Goal: Transaction & Acquisition: Purchase product/service

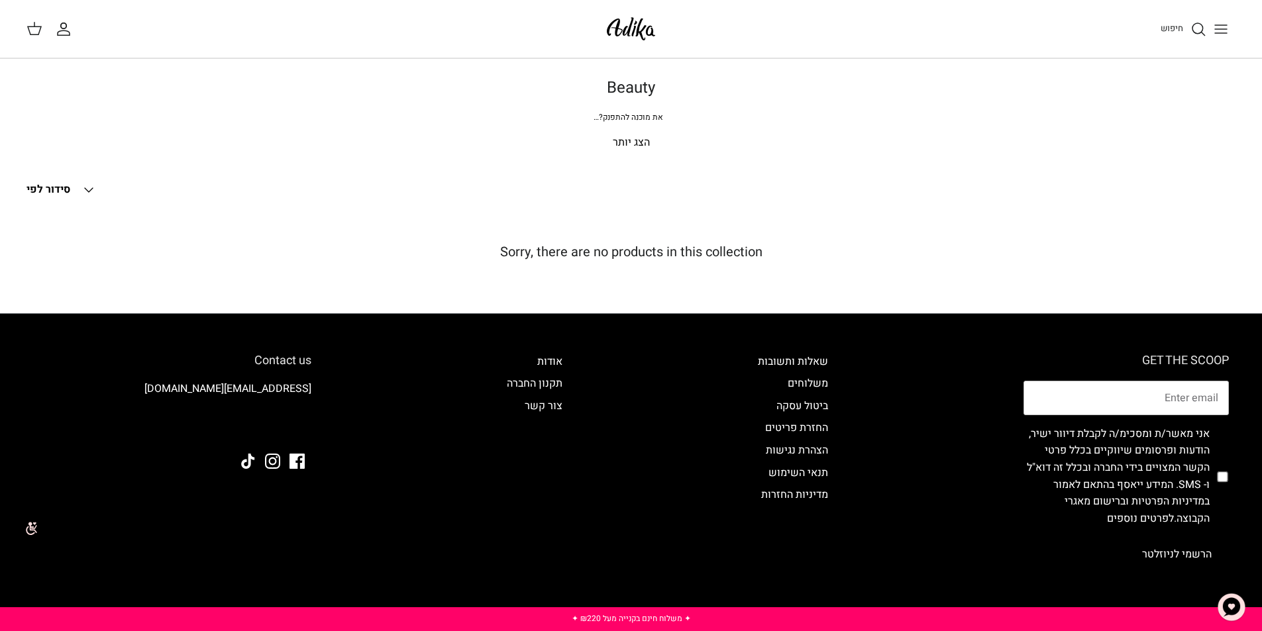
drag, startPoint x: 1170, startPoint y: 35, endPoint x: 1178, endPoint y: 30, distance: 9.0
click at [1171, 34] on link "חיפוש" at bounding box center [1183, 29] width 46 height 16
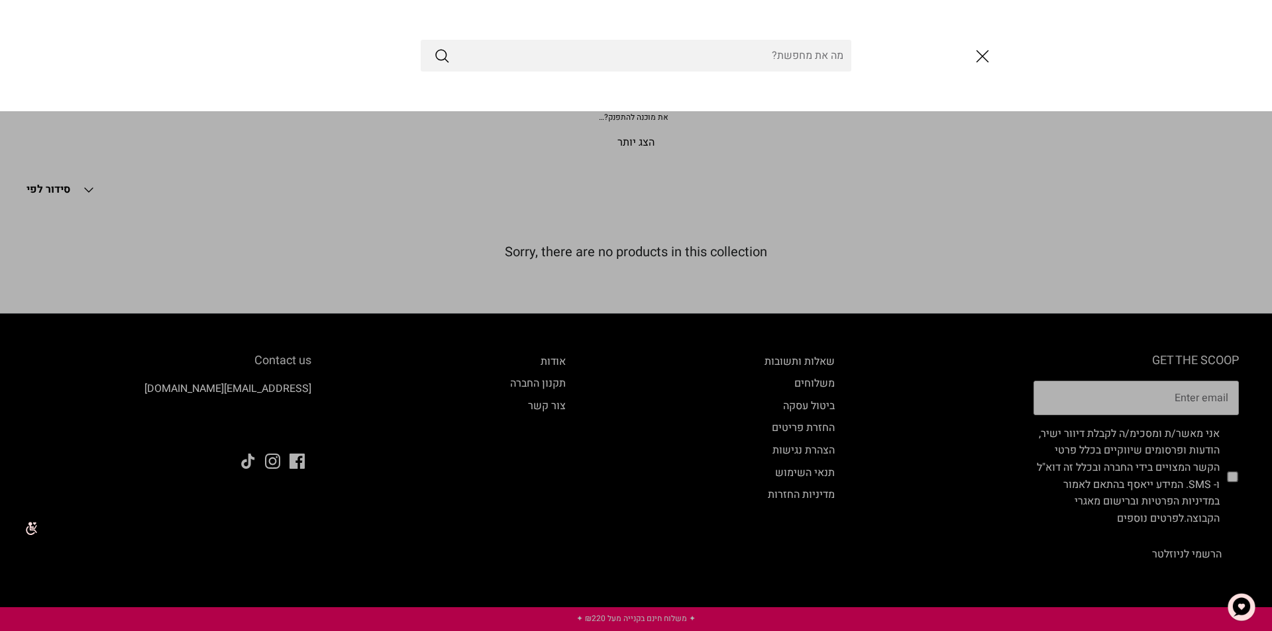
click at [797, 58] on input "Search Store" at bounding box center [636, 56] width 431 height 32
type input "בשמים"
click at [434, 47] on button "Submit" at bounding box center [442, 55] width 16 height 17
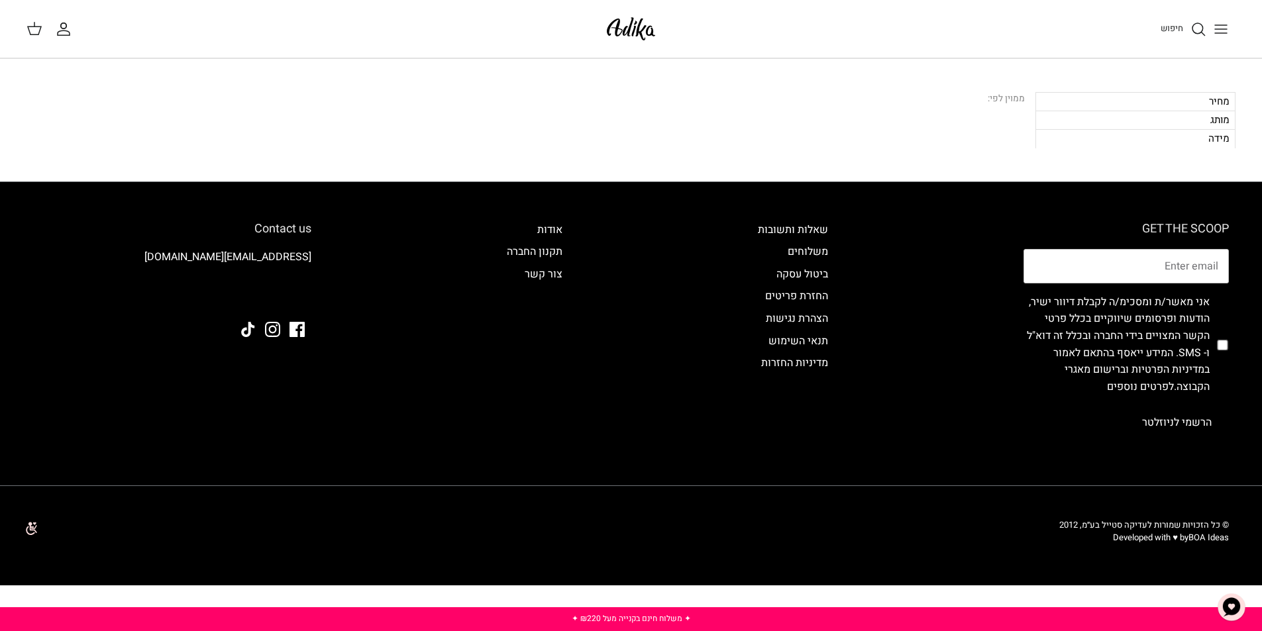
click at [1081, 15] on div "חיפוש" at bounding box center [953, 29] width 563 height 29
click at [1162, 27] on span "חיפוש" at bounding box center [1171, 28] width 23 height 13
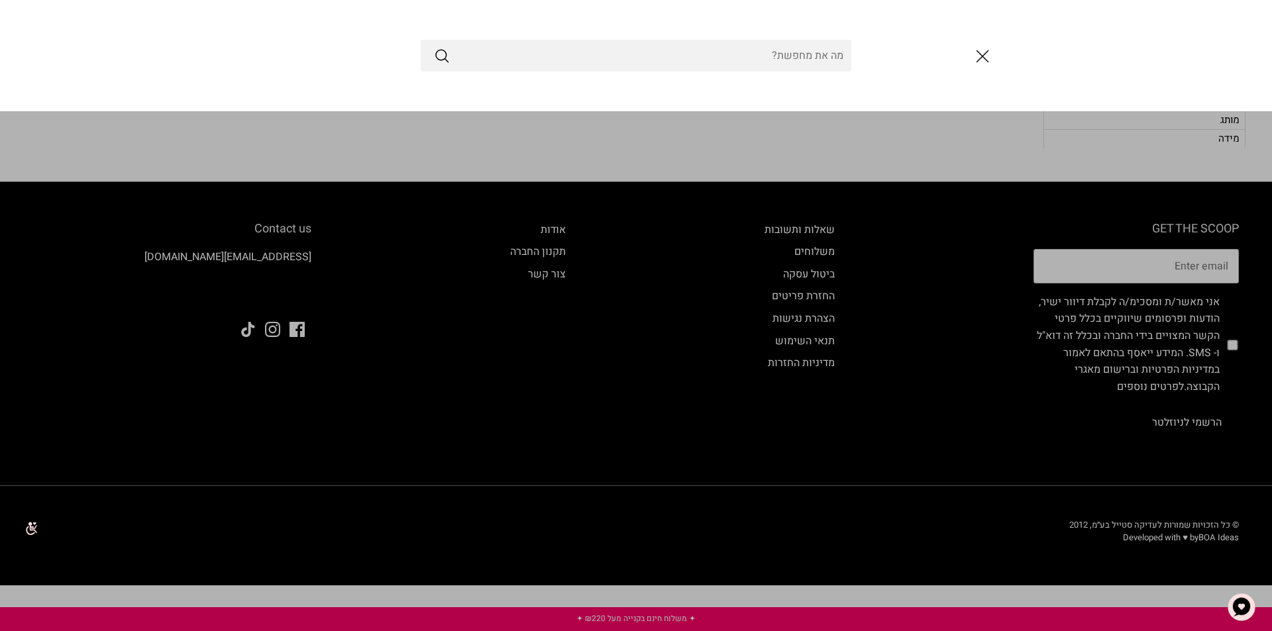
click at [764, 60] on input "Search Store" at bounding box center [636, 56] width 431 height 32
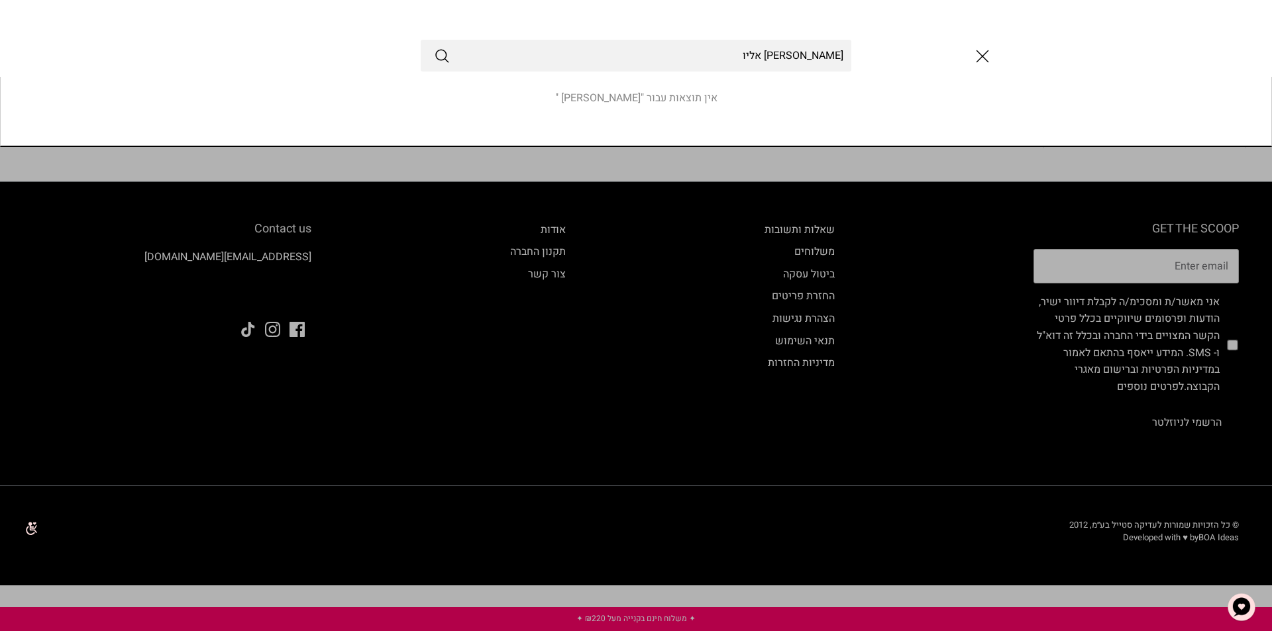
type input "גניפר לופז אליו"
click at [434, 47] on button "Submit" at bounding box center [442, 55] width 16 height 17
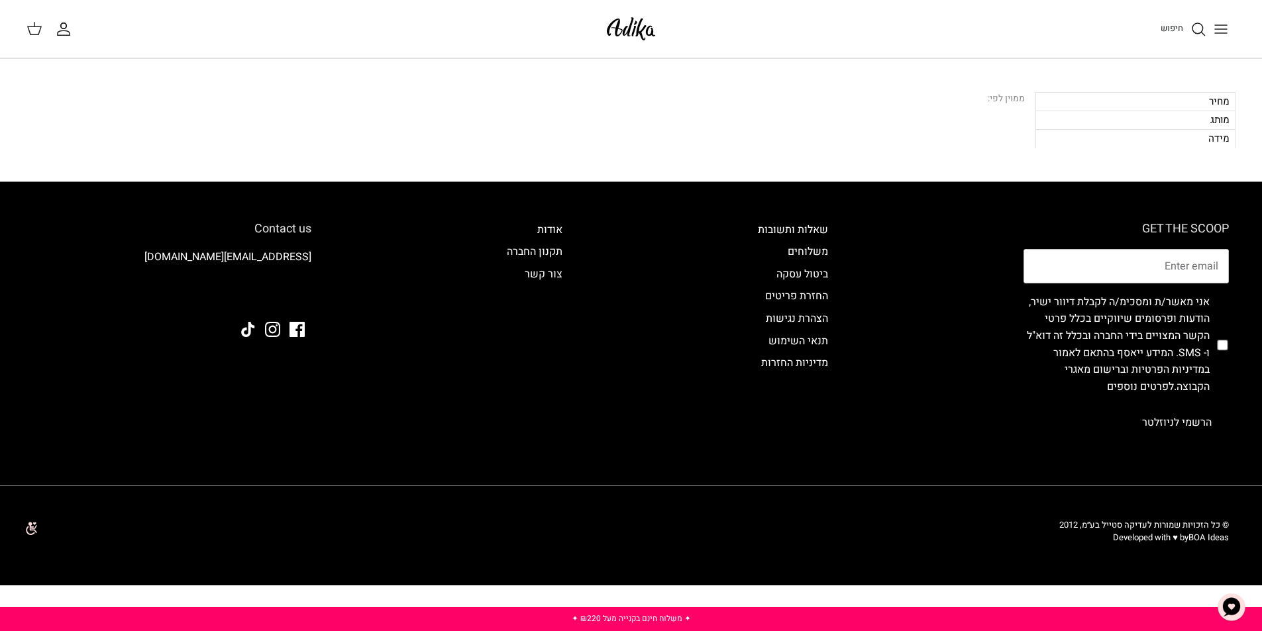
click at [1192, 25] on icon "חיפוש" at bounding box center [1198, 29] width 16 height 16
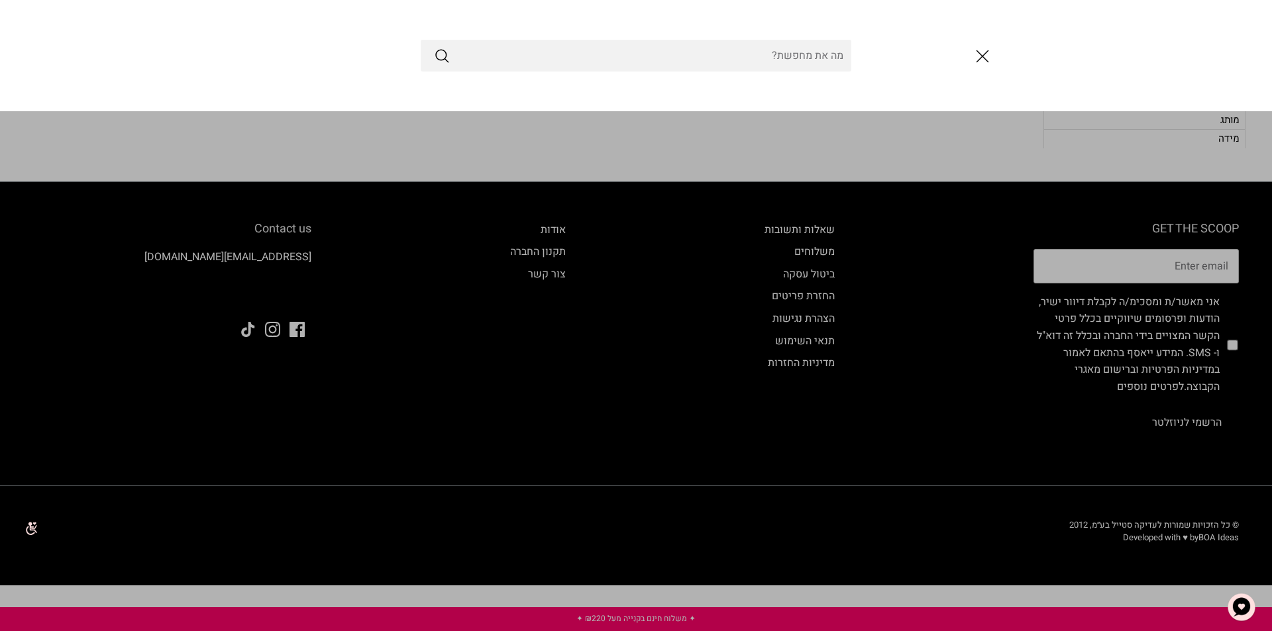
drag, startPoint x: 1229, startPoint y: 30, endPoint x: 1130, endPoint y: 34, distance: 99.4
click at [1228, 30] on div at bounding box center [636, 55] width 1272 height 111
click at [984, 55] on line "סגור" at bounding box center [982, 56] width 11 height 11
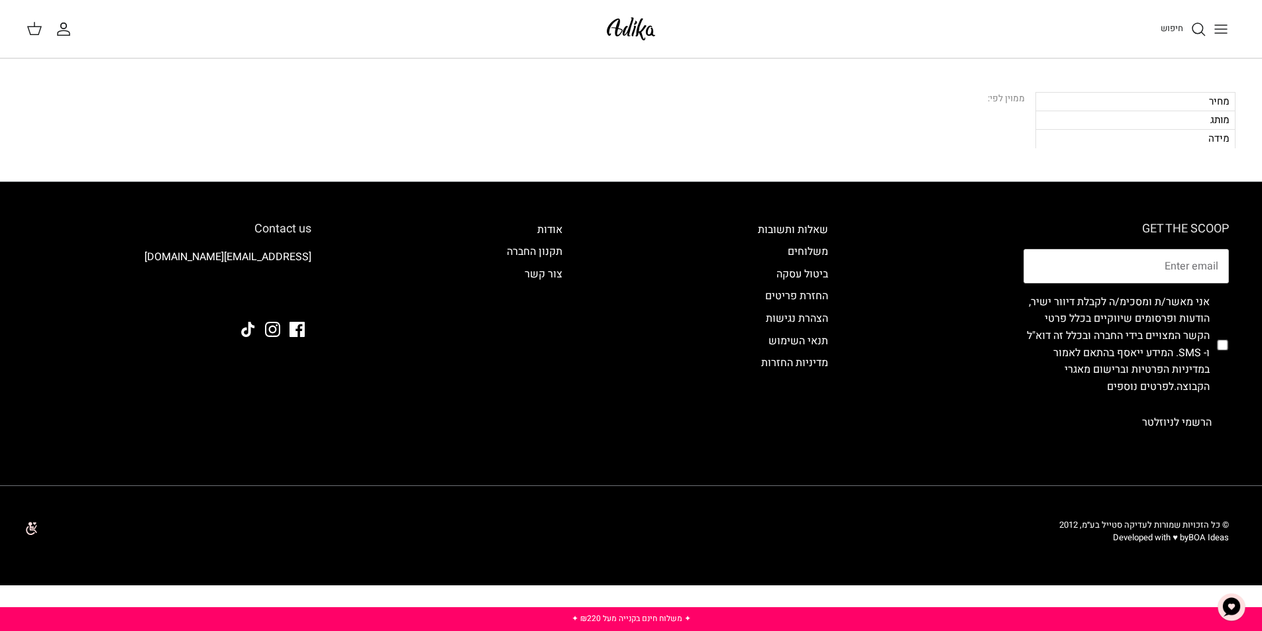
click at [1223, 26] on icon "Toggle menu" at bounding box center [1221, 29] width 16 height 16
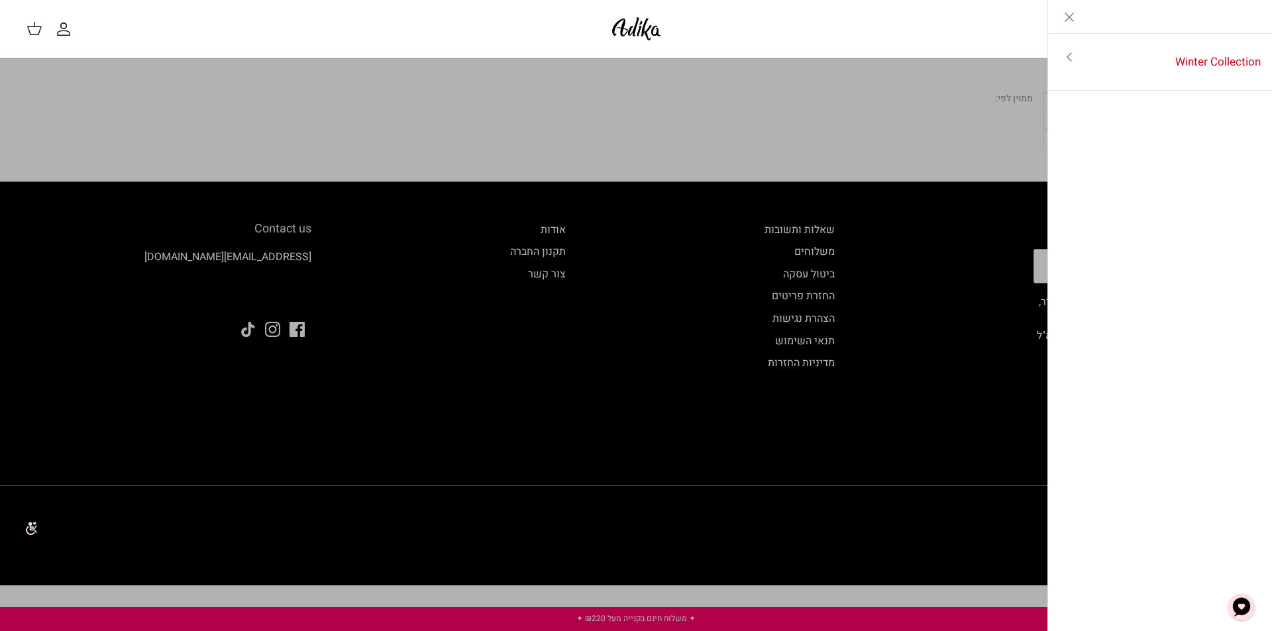
click at [614, 26] on img at bounding box center [636, 28] width 56 height 31
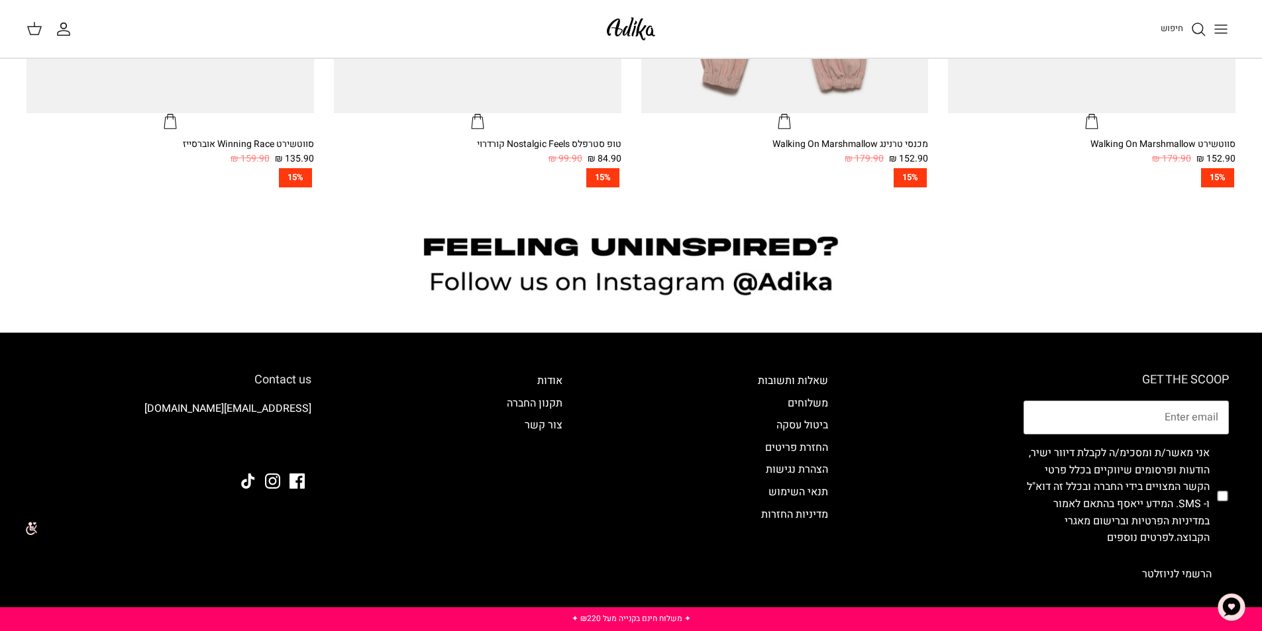
scroll to position [1182, 0]
